Goal: Check status: Check status

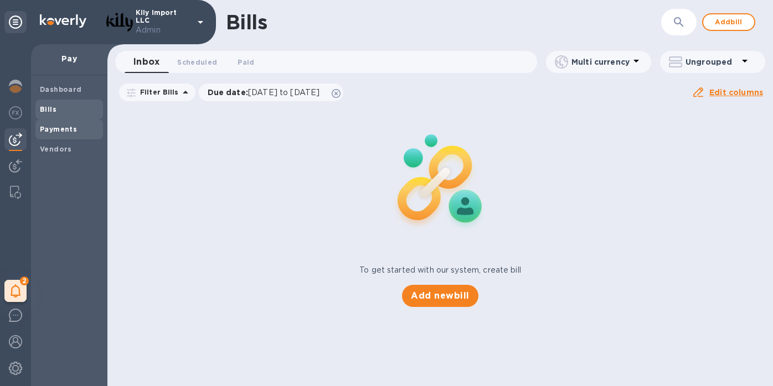
click at [49, 131] on b "Payments" at bounding box center [58, 129] width 37 height 8
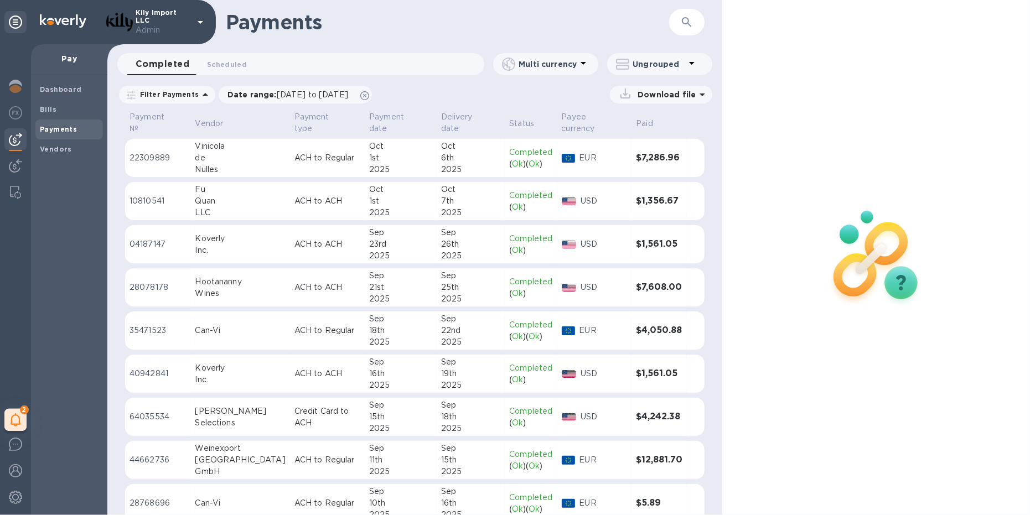
click at [294, 152] on p "ACH to Regular" at bounding box center [327, 158] width 66 height 12
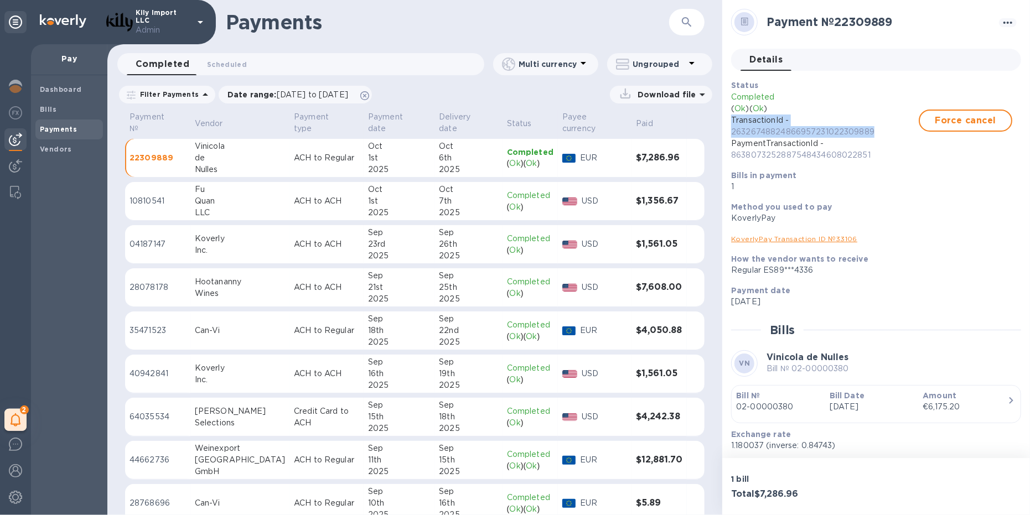
drag, startPoint x: 879, startPoint y: 131, endPoint x: 723, endPoint y: 122, distance: 155.8
click at [723, 122] on div "Payment № 22309889 Details 0 Status Completed ( Ok ) ( Ok ) TransactionId - 263…" at bounding box center [876, 229] width 308 height 458
copy p "TransactionId - 26326748824866957231022309889"
click at [13, 386] on icon at bounding box center [16, 419] width 11 height 13
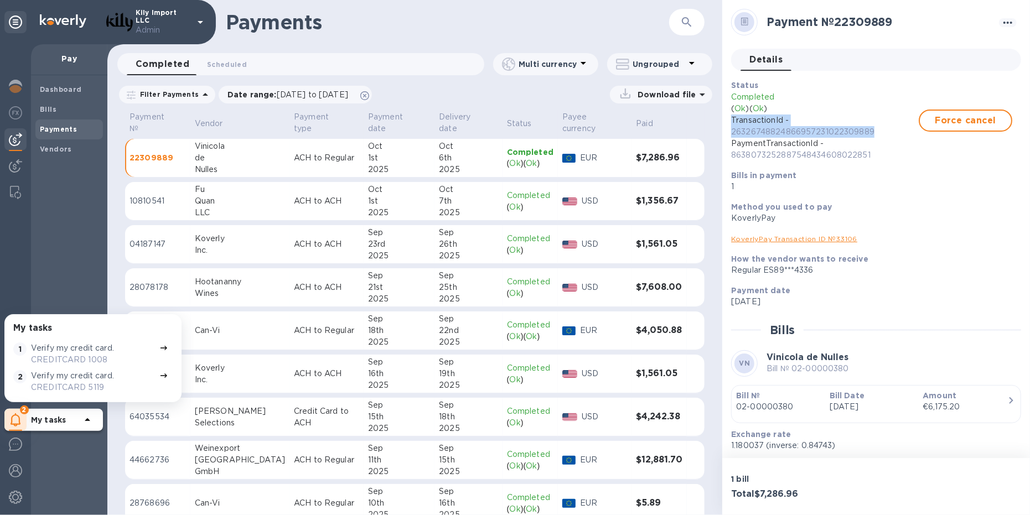
click at [70, 250] on div "Dashboard Bills Payments Vendors" at bounding box center [69, 295] width 76 height 440
click at [17, 386] on img at bounding box center [15, 470] width 13 height 13
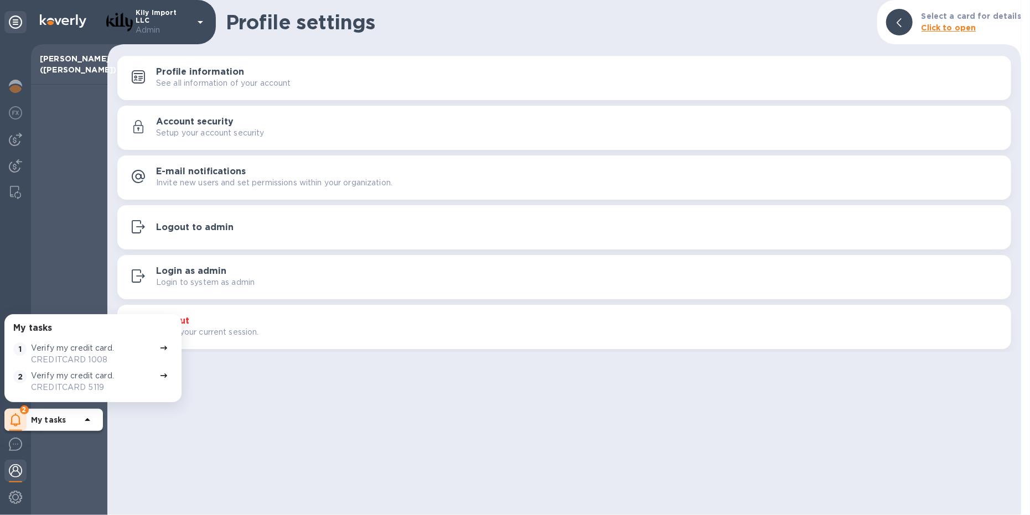
click at [215, 236] on div "Logout to admin" at bounding box center [564, 227] width 880 height 19
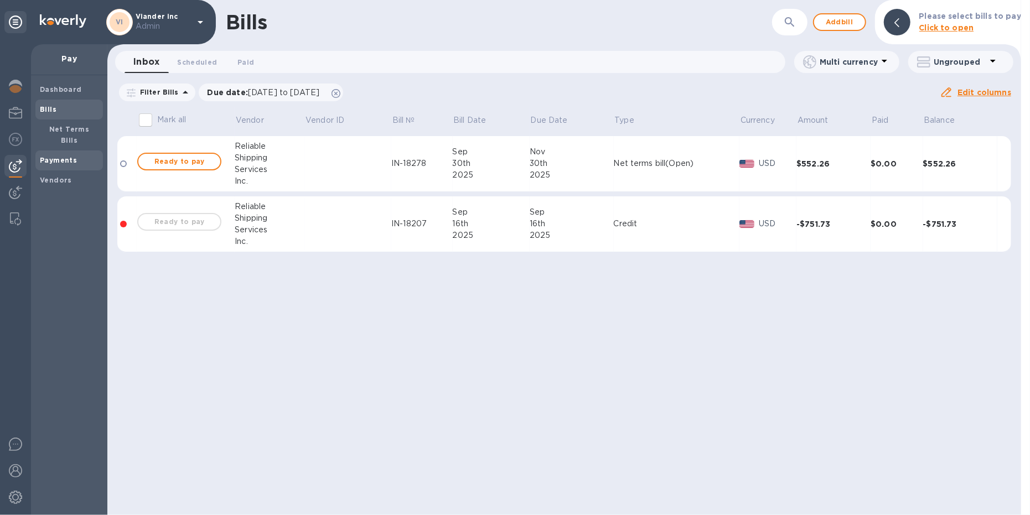
click at [67, 156] on b "Payments" at bounding box center [58, 160] width 37 height 8
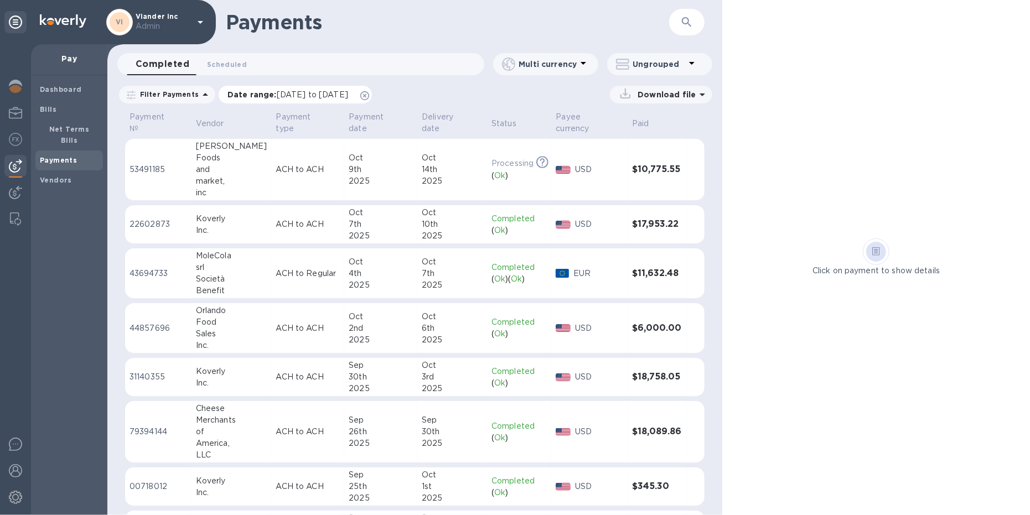
click at [369, 95] on icon at bounding box center [364, 95] width 9 height 9
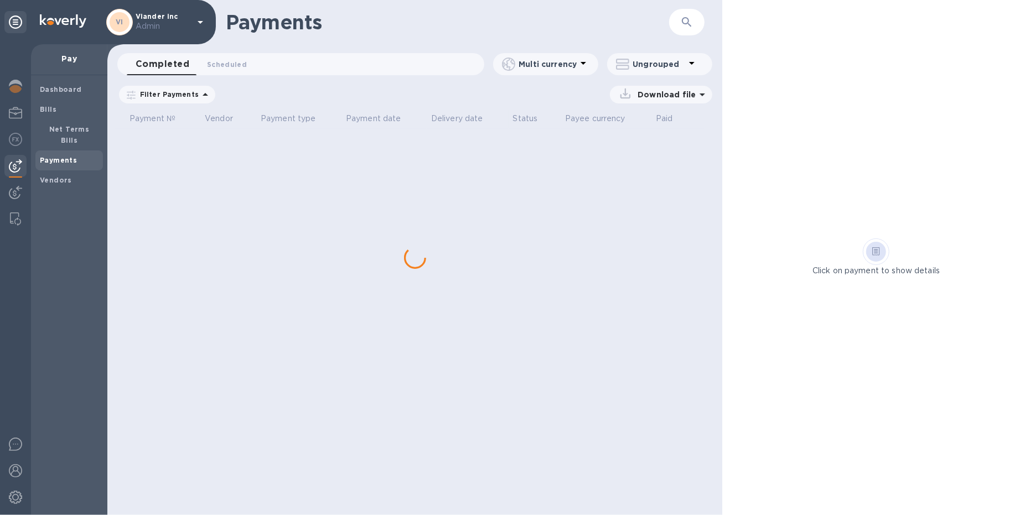
click at [681, 21] on icon "button" at bounding box center [686, 21] width 13 height 13
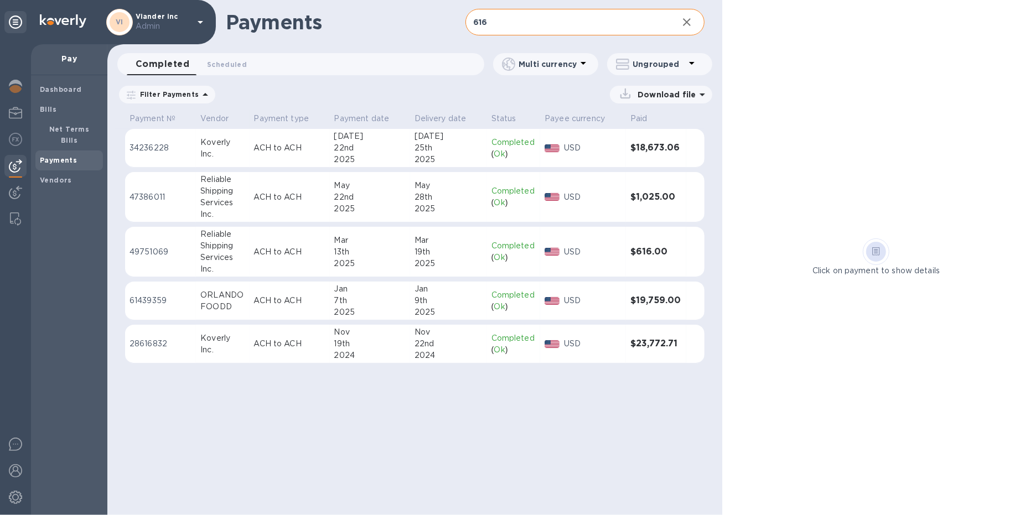
click at [590, 259] on div "USD" at bounding box center [593, 252] width 62 height 16
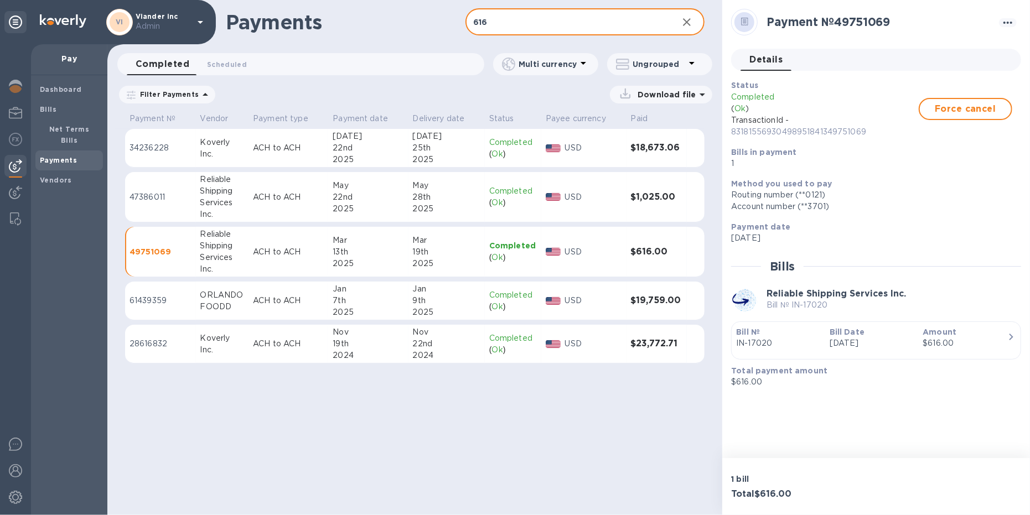
click at [555, 23] on input "616" at bounding box center [567, 22] width 204 height 27
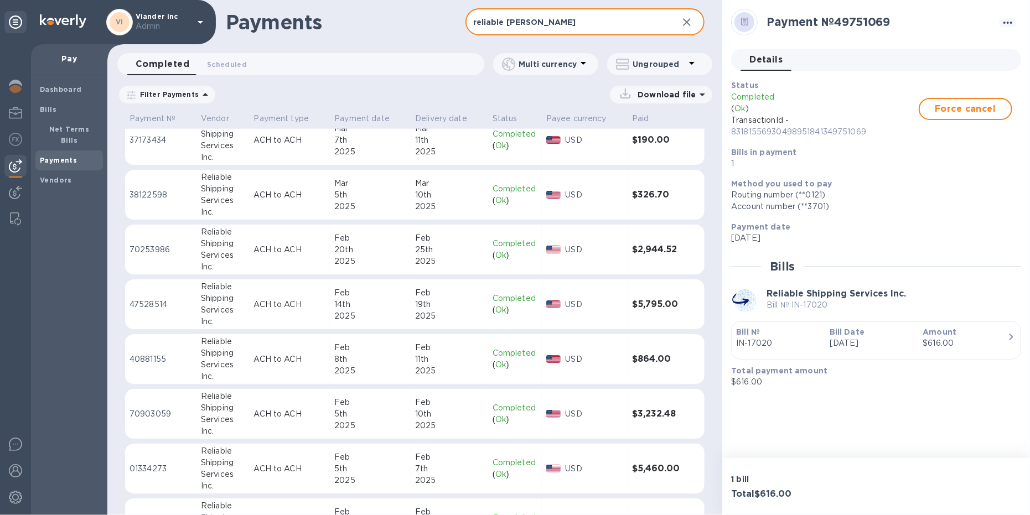
scroll to position [1114, 0]
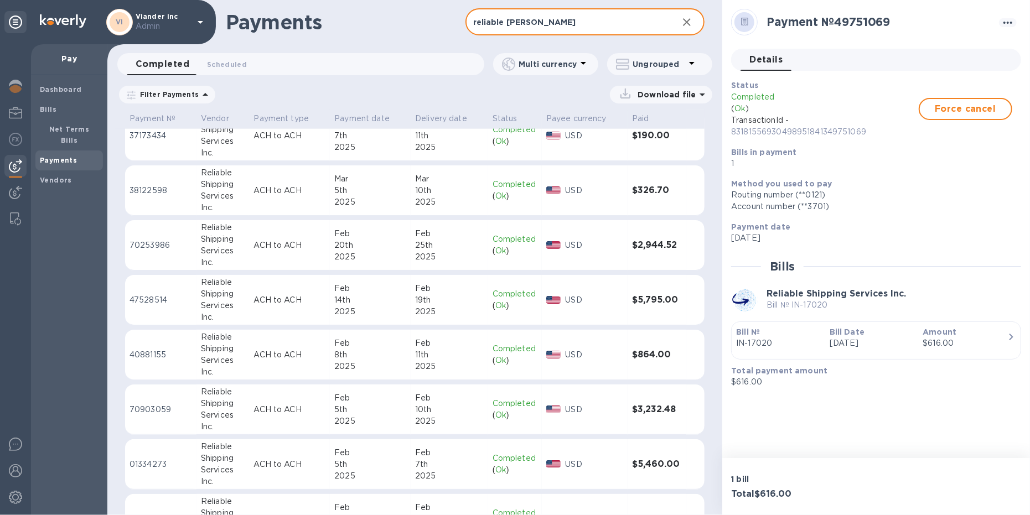
type input "reliable [PERSON_NAME]"
click at [518, 357] on div "( Ok )" at bounding box center [515, 361] width 45 height 12
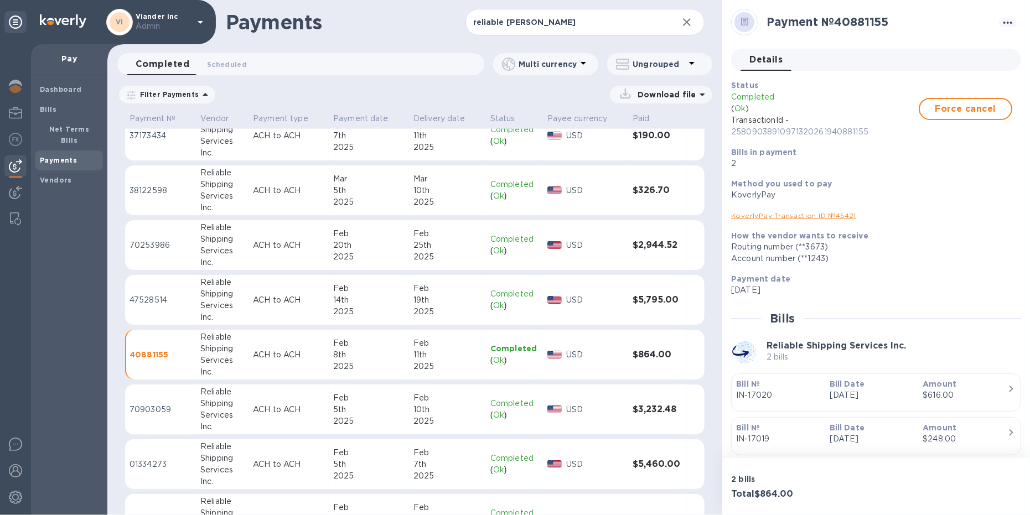
click at [518, 357] on div "( Ok )" at bounding box center [514, 361] width 48 height 12
click at [893, 394] on p "[DATE]" at bounding box center [872, 396] width 85 height 12
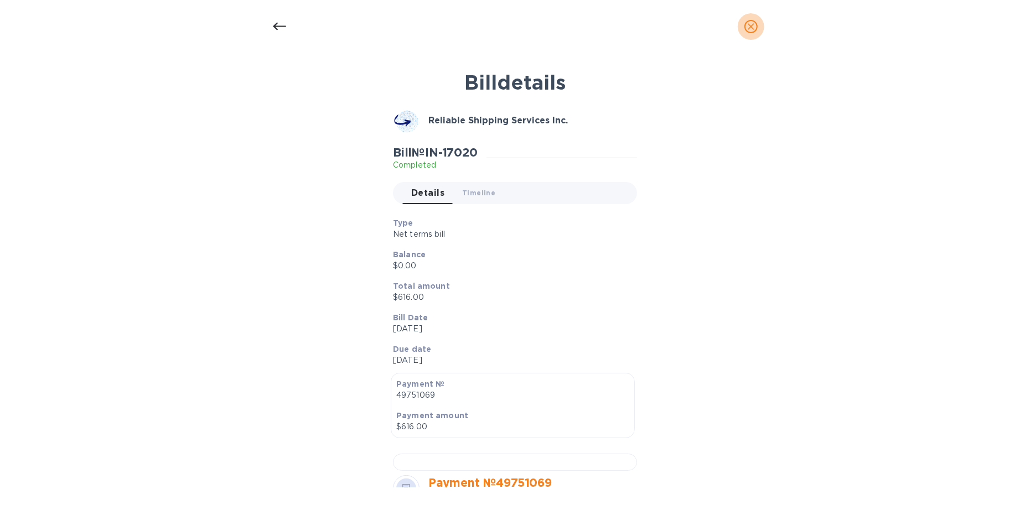
click at [749, 23] on icon "close" at bounding box center [750, 26] width 11 height 11
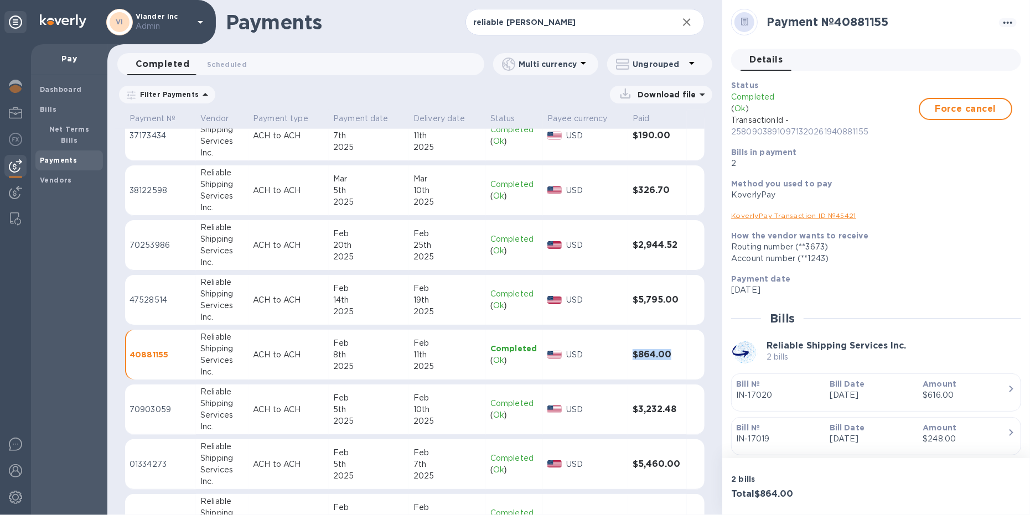
drag, startPoint x: 630, startPoint y: 350, endPoint x: 669, endPoint y: 346, distance: 39.5
click at [669, 350] on h3 "$864.00" at bounding box center [657, 355] width 49 height 11
copy h3 "$864.00"
click at [808, 213] on link "KoverlyPay Transaction ID № 45421" at bounding box center [793, 215] width 125 height 8
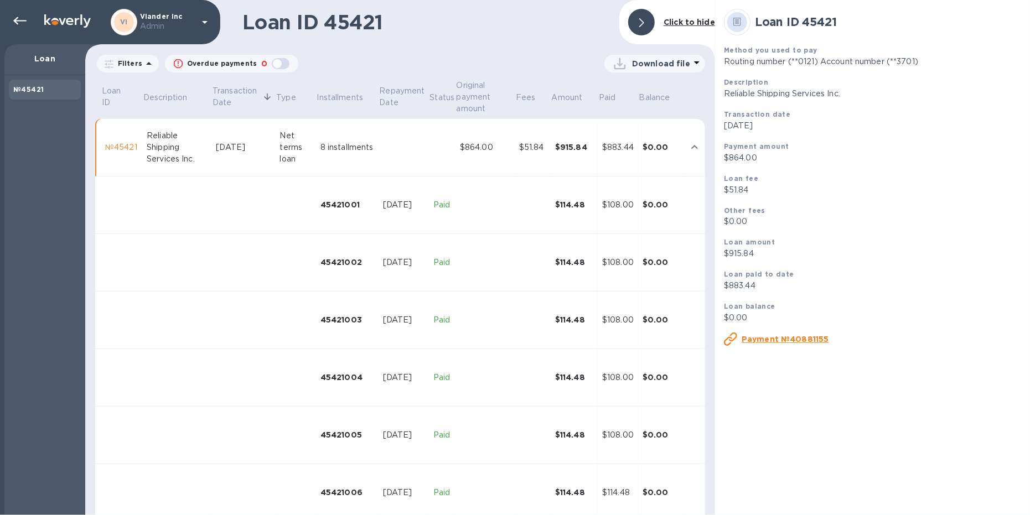
click at [792, 339] on u "Payment №40881155" at bounding box center [785, 339] width 87 height 9
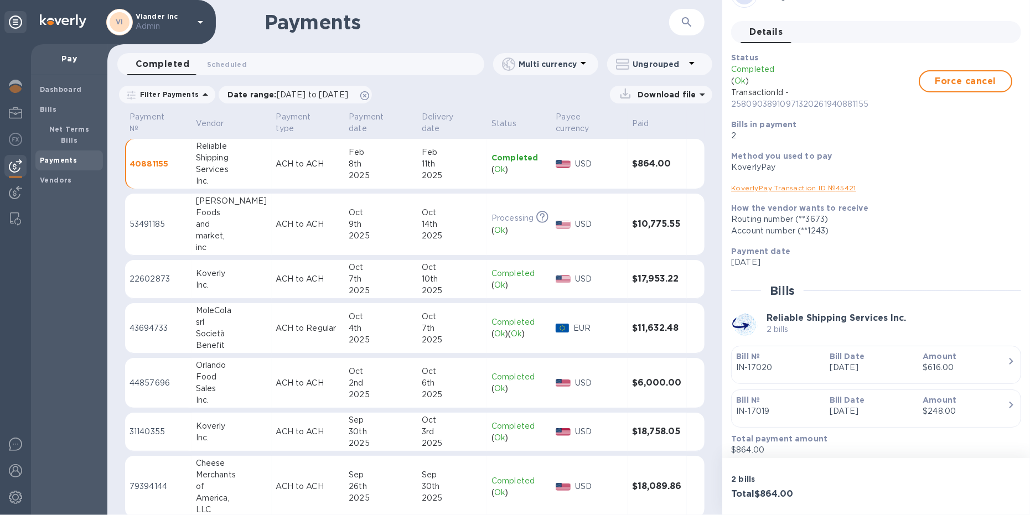
scroll to position [32, 0]
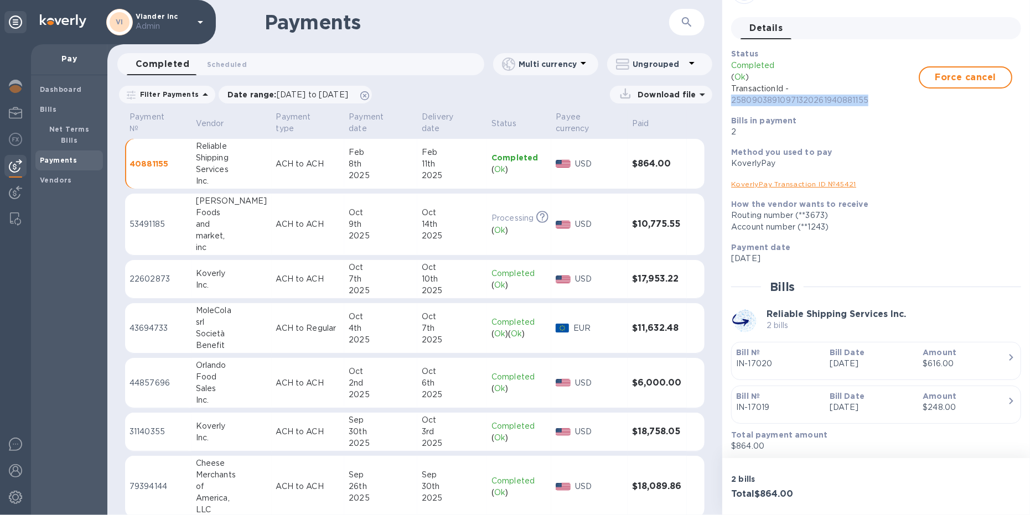
drag, startPoint x: 873, startPoint y: 100, endPoint x: 726, endPoint y: 98, distance: 146.7
click at [726, 98] on div "Payment № 40881155 Details 0 Status Completed ( Ok ) TransactionId - 2580903891…" at bounding box center [876, 229] width 308 height 458
copy p "25809038910971320261940881155"
click at [823, 187] on link "KoverlyPay Transaction ID № 45421" at bounding box center [793, 184] width 125 height 8
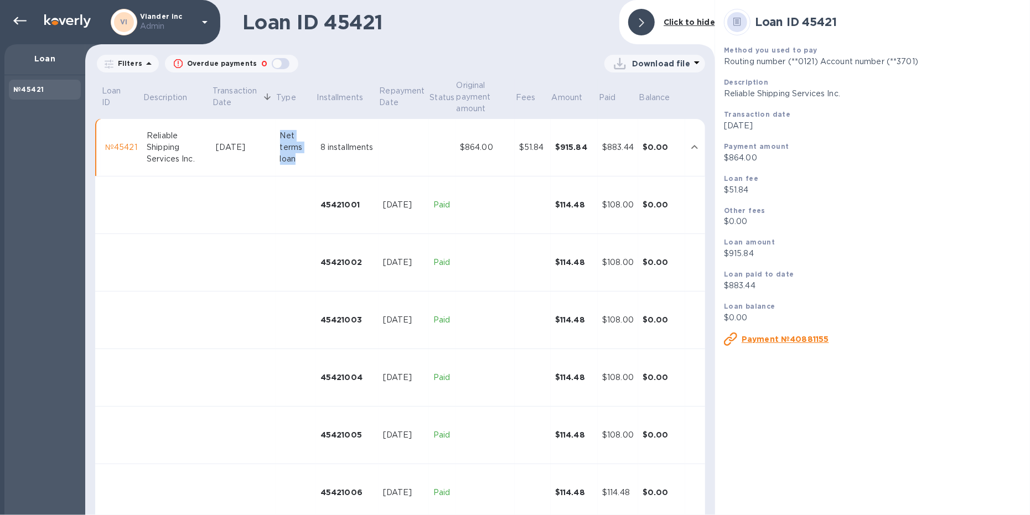
drag, startPoint x: 280, startPoint y: 135, endPoint x: 297, endPoint y: 163, distance: 33.0
click at [297, 163] on div "Net terms loan" at bounding box center [294, 147] width 29 height 35
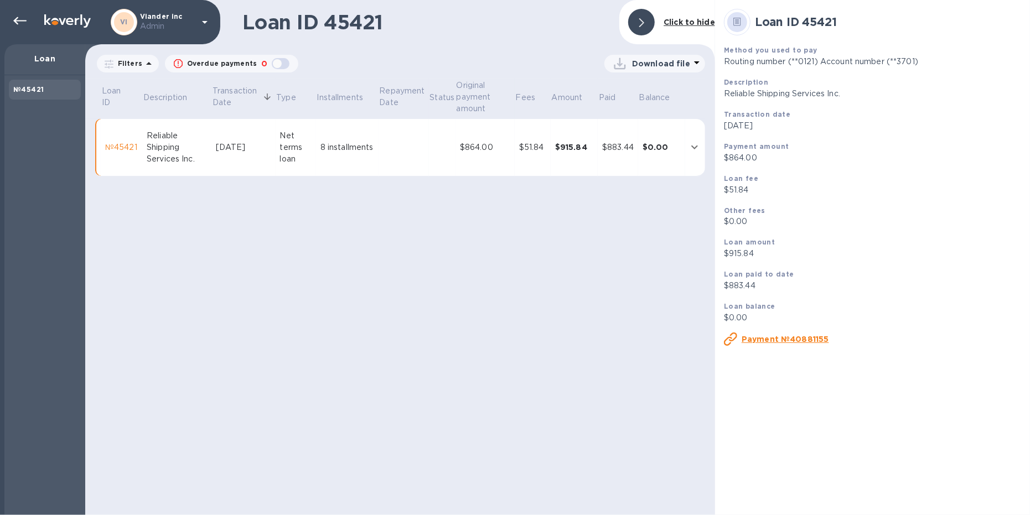
click at [512, 160] on td "$864.00" at bounding box center [484, 148] width 59 height 58
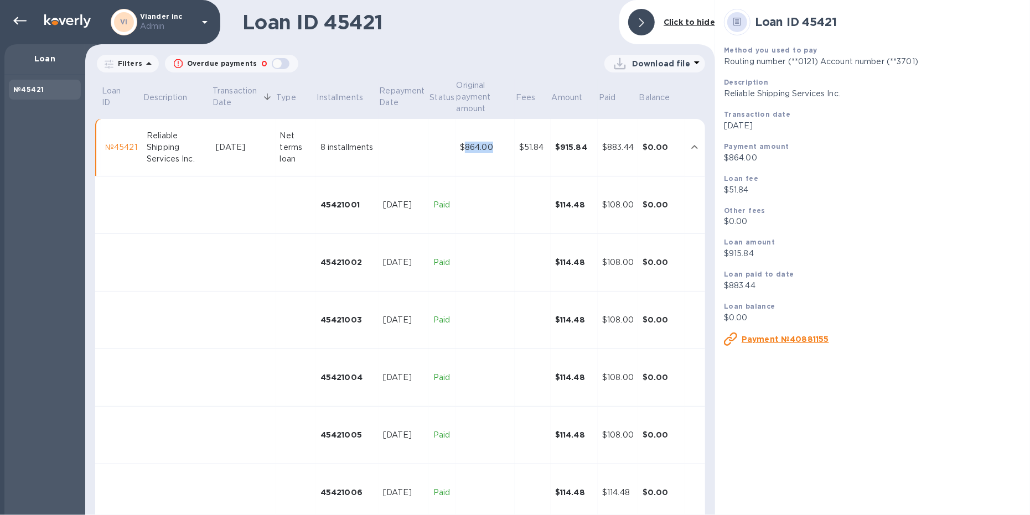
drag, startPoint x: 462, startPoint y: 151, endPoint x: 491, endPoint y: 151, distance: 29.9
click at [491, 151] on div "$864.00" at bounding box center [485, 148] width 50 height 12
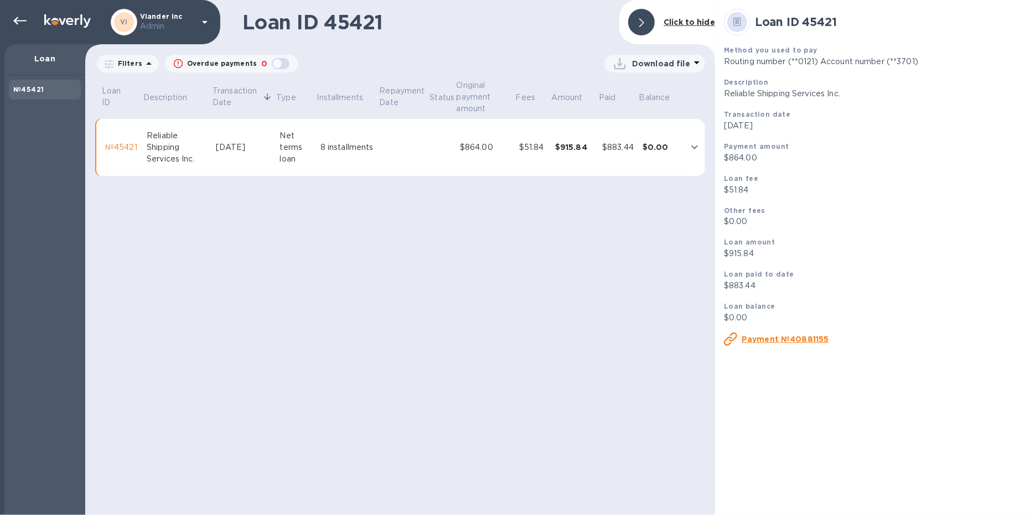
click at [574, 154] on td "$915.84" at bounding box center [574, 148] width 47 height 58
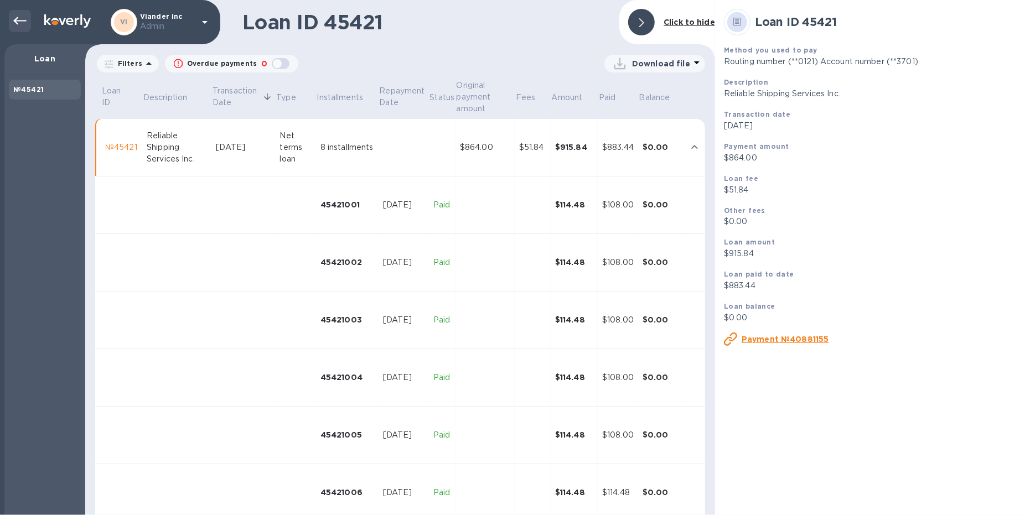
click at [19, 24] on icon at bounding box center [19, 20] width 13 height 13
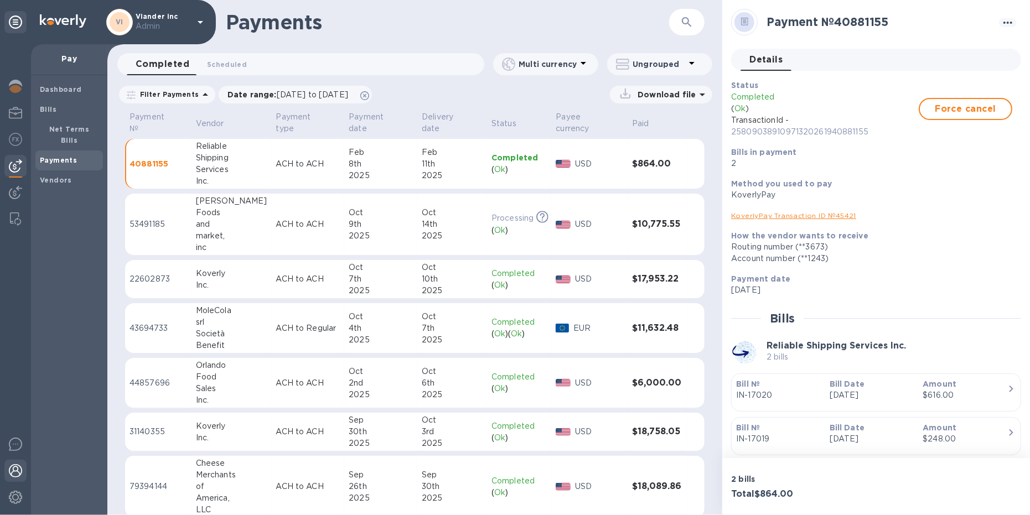
click at [20, 470] on img at bounding box center [15, 470] width 13 height 13
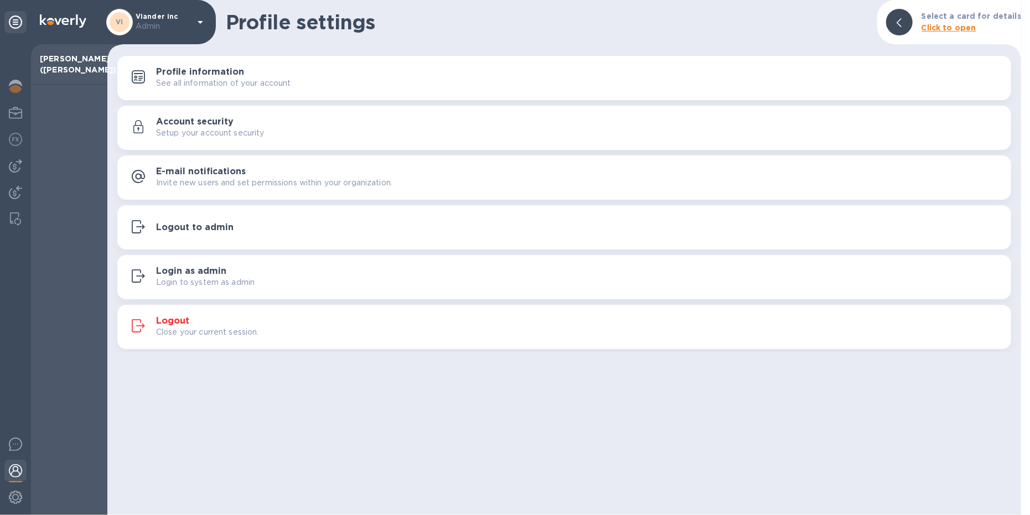
click at [206, 227] on h3 "Logout to admin" at bounding box center [194, 227] width 77 height 11
